Goal: Obtain resource: Download file/media

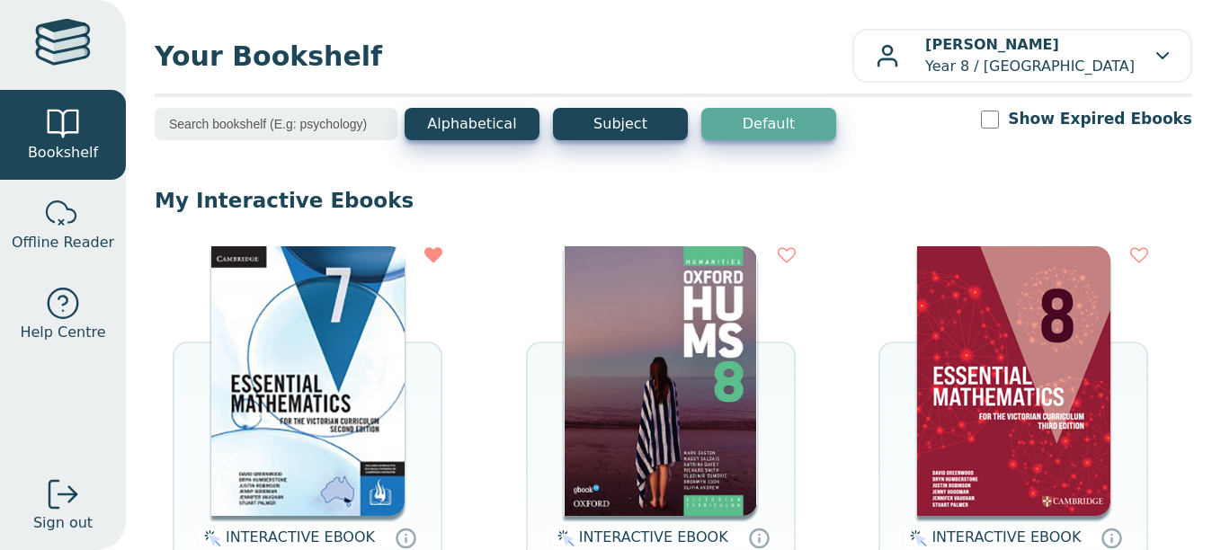
scroll to position [191, 0]
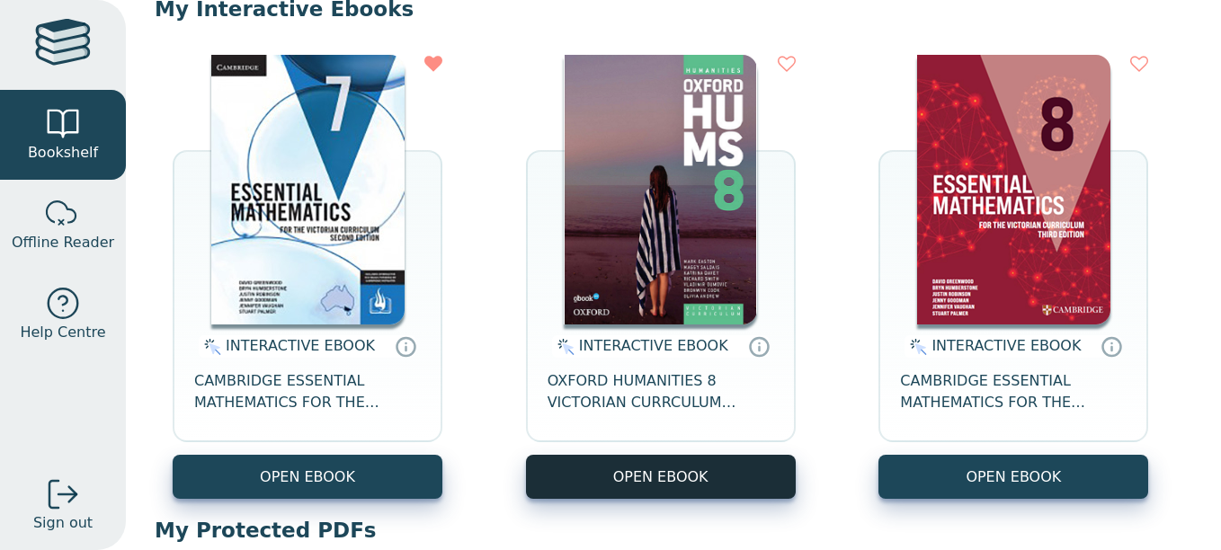
click at [695, 486] on button "OPEN EBOOK" at bounding box center [661, 477] width 270 height 44
